Goal: Task Accomplishment & Management: Use online tool/utility

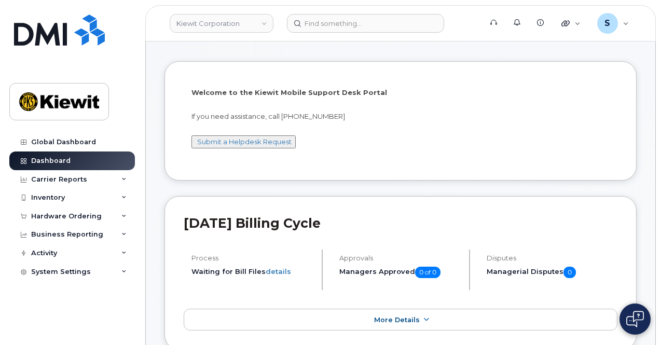
scroll to position [159, 0]
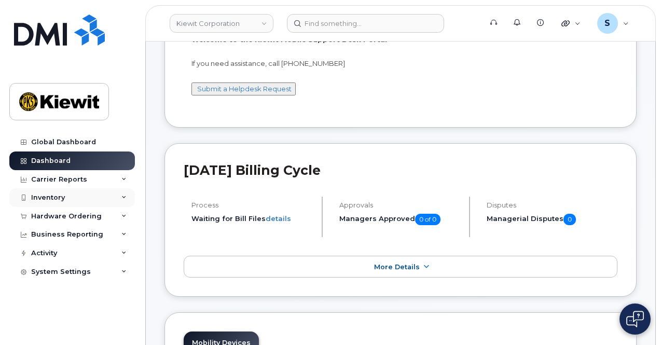
click at [123, 195] on icon at bounding box center [123, 197] width 5 height 5
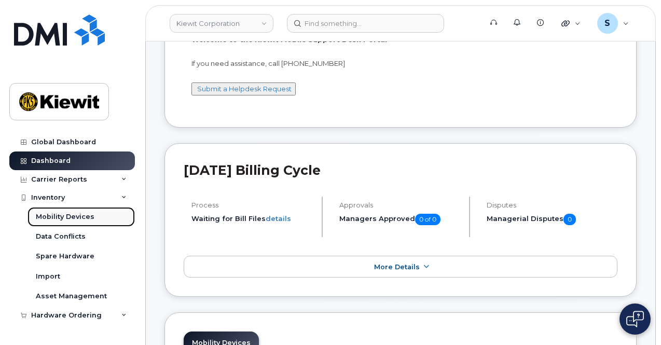
click at [89, 214] on div "Mobility Devices" at bounding box center [65, 216] width 59 height 9
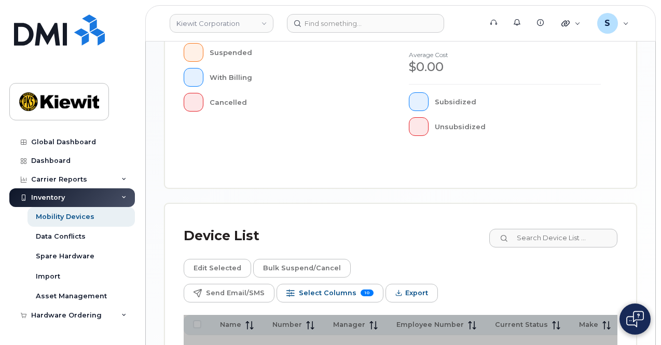
scroll to position [466, 0]
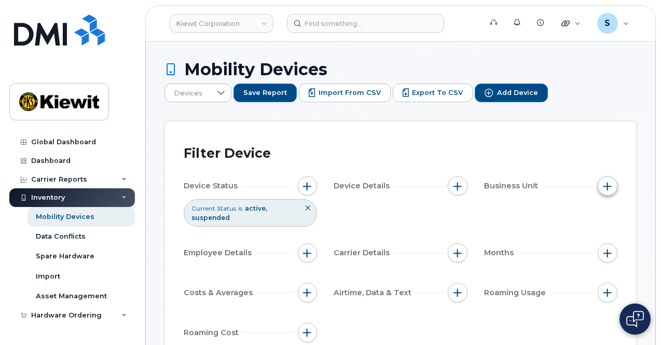
click at [609, 182] on span "button" at bounding box center [607, 186] width 8 height 8
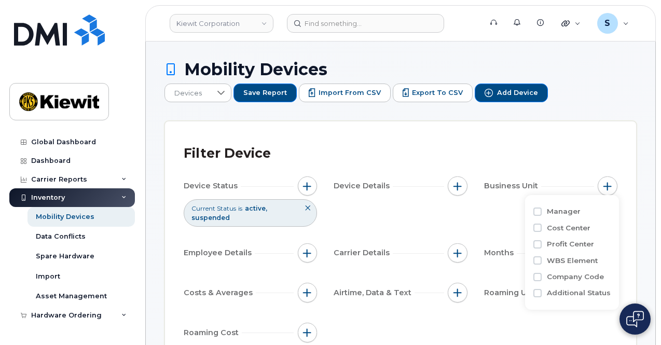
click at [576, 231] on label "Cost Center" at bounding box center [569, 228] width 44 height 10
click at [541, 231] on input "Cost Center" at bounding box center [537, 227] width 8 height 8
checkbox input "true"
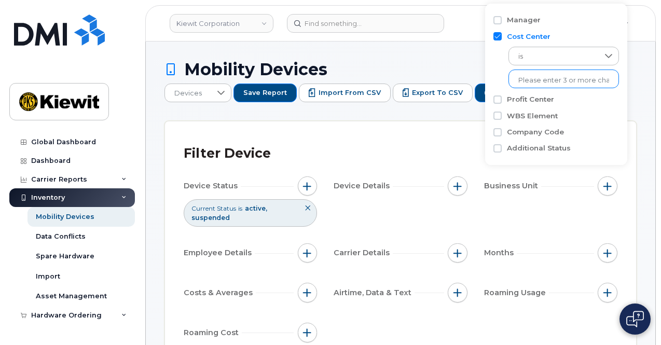
click at [519, 82] on input "text" at bounding box center [563, 80] width 91 height 9
type input "110225"
click at [495, 116] on input "WBS Element" at bounding box center [497, 115] width 8 height 8
checkbox input "true"
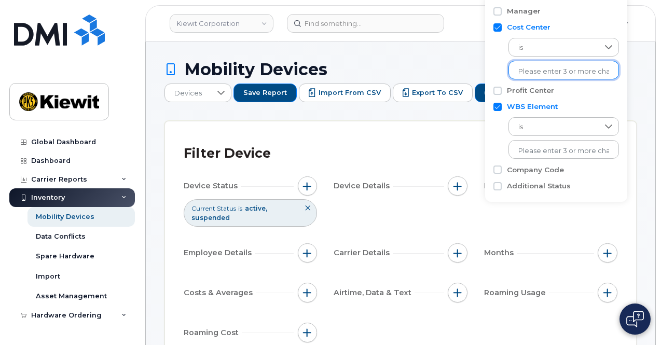
click at [542, 75] on input "text" at bounding box center [563, 71] width 91 height 9
click at [496, 26] on input "Cost Center" at bounding box center [497, 27] width 8 height 8
checkbox input "false"
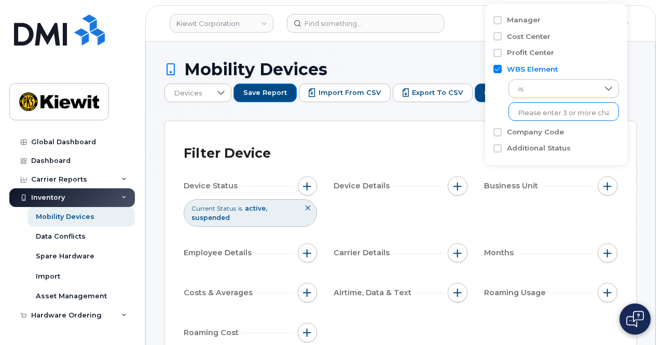
click at [538, 112] on input "text" at bounding box center [563, 112] width 91 height 9
click at [498, 69] on input "WBS Element" at bounding box center [497, 69] width 8 height 8
checkbox input "false"
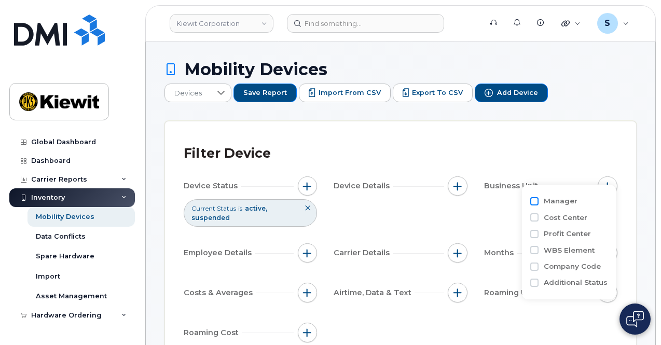
click at [535, 203] on input "Manager" at bounding box center [534, 201] width 8 height 8
checkbox input "true"
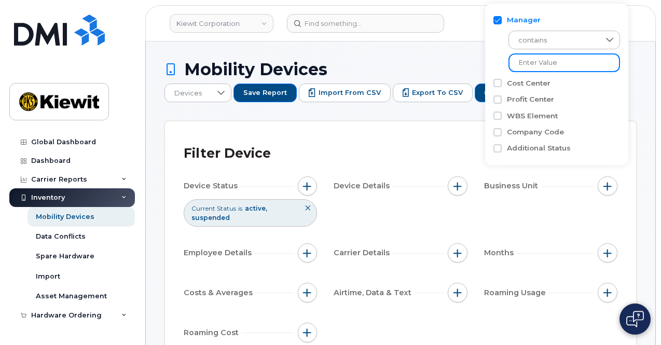
click at [536, 57] on input "text" at bounding box center [563, 62] width 111 height 19
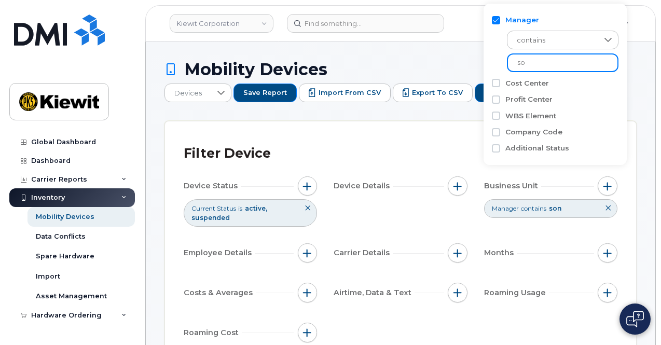
type input "s"
click at [495, 23] on input "Manager" at bounding box center [496, 20] width 8 height 8
checkbox input "false"
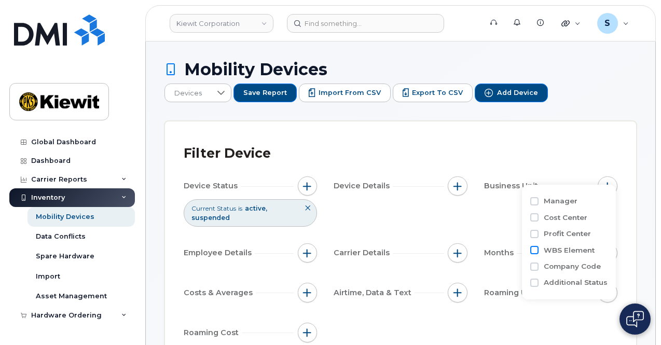
click at [535, 249] on input "WBS Element" at bounding box center [534, 250] width 8 height 8
checkbox input "true"
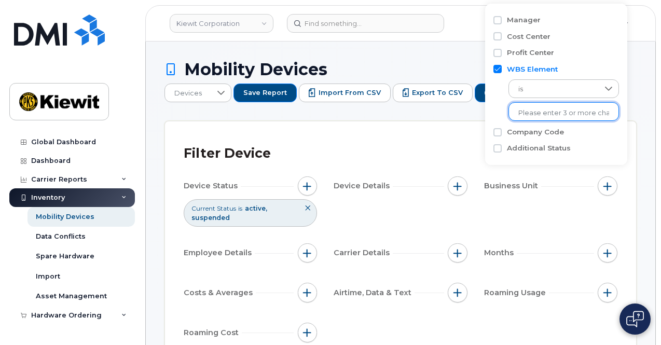
click at [533, 114] on input "text" at bounding box center [563, 112] width 91 height 9
type input "110225"
click at [430, 129] on div "Filter Device Device Status Current Status is active suspended Device Details B…" at bounding box center [400, 246] width 471 height 251
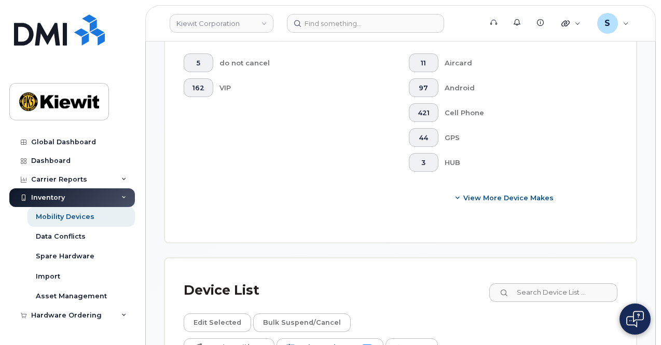
scroll to position [534, 0]
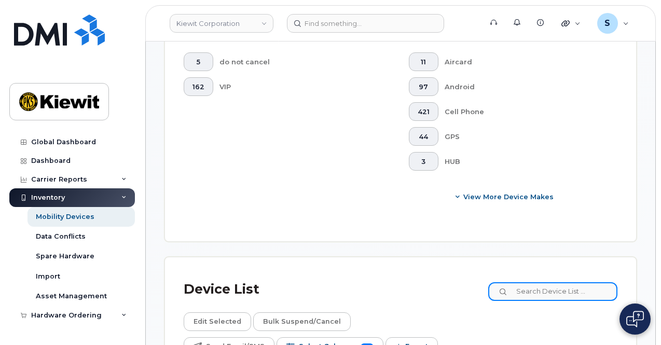
click at [544, 282] on input at bounding box center [552, 291] width 129 height 19
click at [356, 339] on span "Select Columns" at bounding box center [328, 347] width 58 height 16
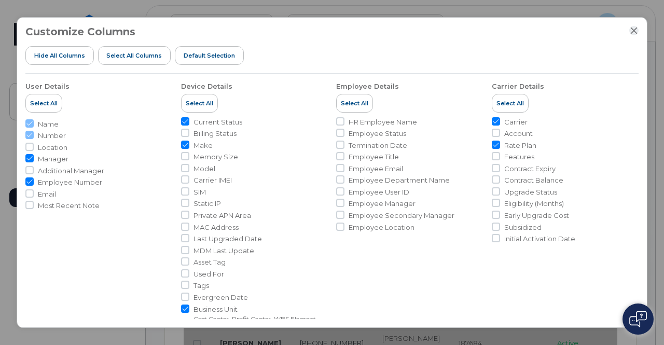
click at [634, 32] on icon "Close" at bounding box center [634, 30] width 8 height 8
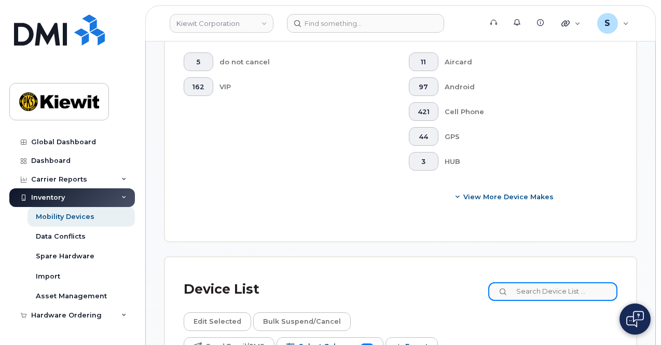
click at [546, 282] on input at bounding box center [552, 291] width 129 height 19
type input "110225"
click at [428, 339] on span "Export" at bounding box center [416, 347] width 23 height 16
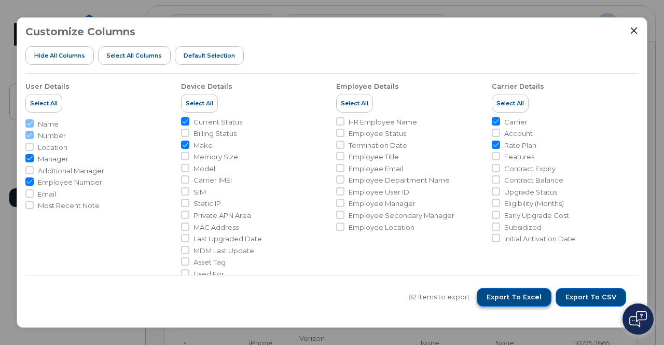
click at [522, 296] on span "Export to Excel" at bounding box center [513, 296] width 55 height 9
click at [635, 29] on icon "Close" at bounding box center [634, 30] width 8 height 8
